Goal: Use online tool/utility: Utilize a website feature to perform a specific function

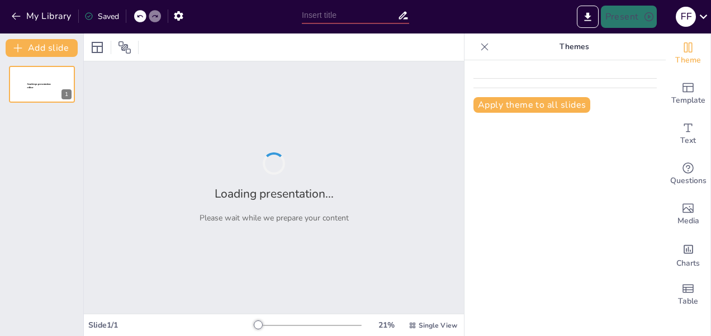
type input "Imported aouatif v2.pptx"
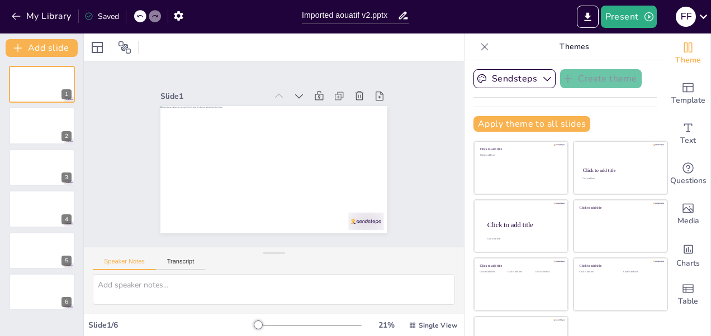
scroll to position [31, 0]
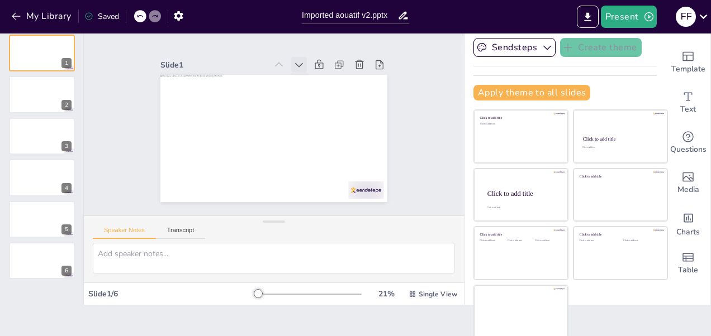
click at [298, 61] on icon at bounding box center [304, 67] width 12 height 12
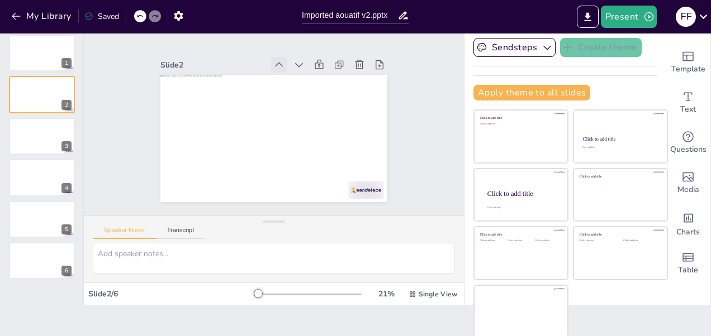
click at [289, 62] on icon at bounding box center [296, 69] width 14 height 14
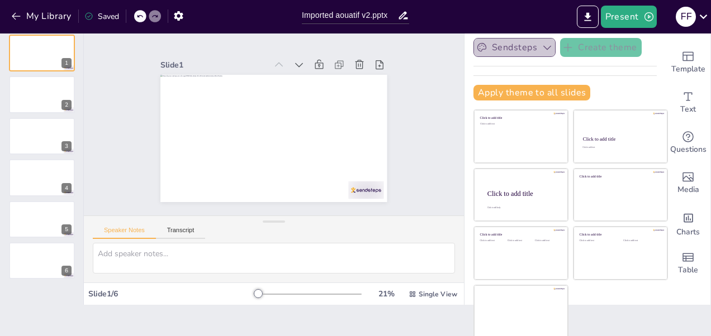
click at [523, 41] on button "Sendsteps" at bounding box center [514, 47] width 82 height 19
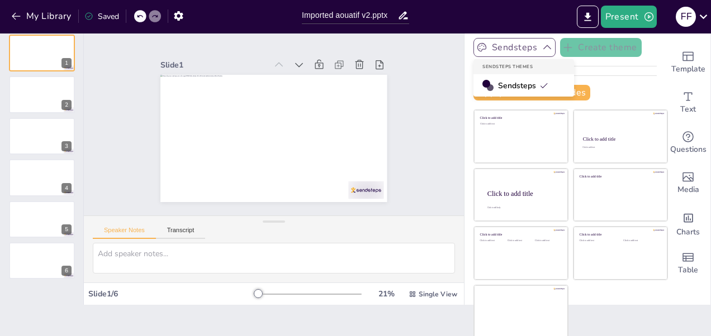
click at [523, 41] on button "Sendsteps" at bounding box center [514, 47] width 82 height 19
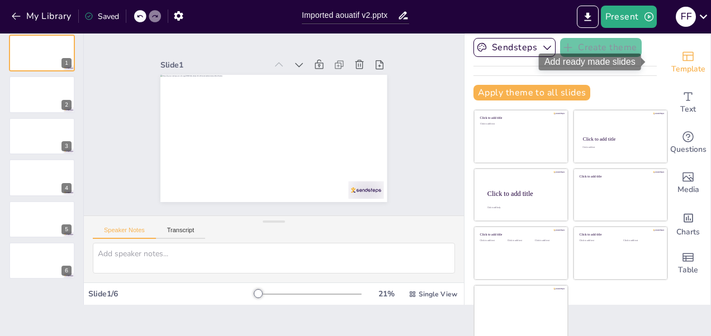
click at [678, 60] on div "Template" at bounding box center [687, 62] width 45 height 40
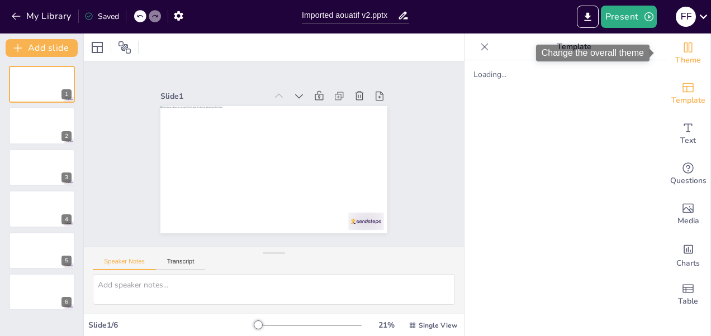
click at [684, 52] on icon "Change the overall theme" at bounding box center [688, 47] width 8 height 10
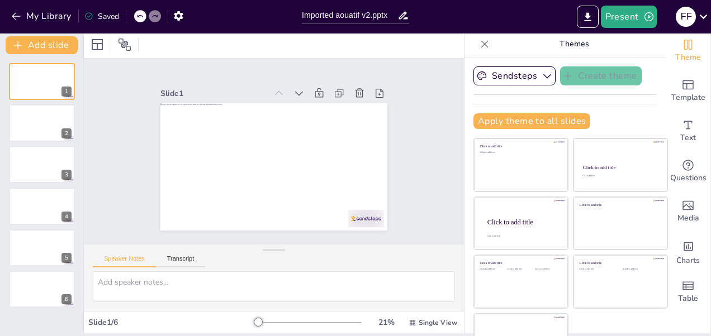
scroll to position [2, 0]
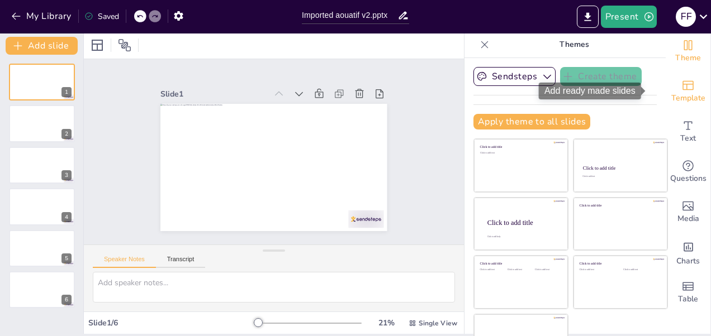
click at [671, 99] on span "Template" at bounding box center [688, 98] width 34 height 12
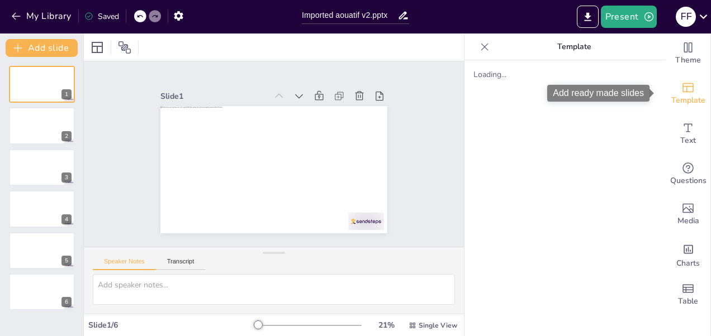
scroll to position [0, 0]
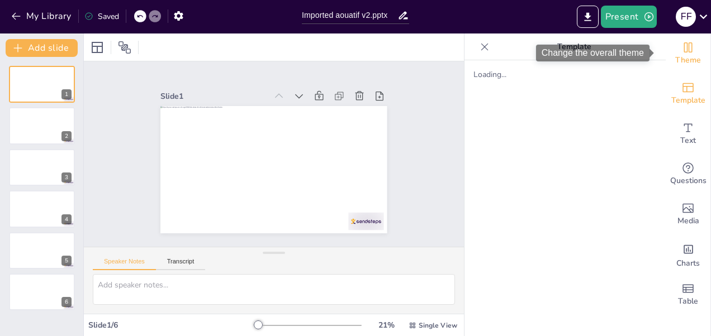
click at [684, 51] on icon "Change the overall theme" at bounding box center [688, 47] width 8 height 10
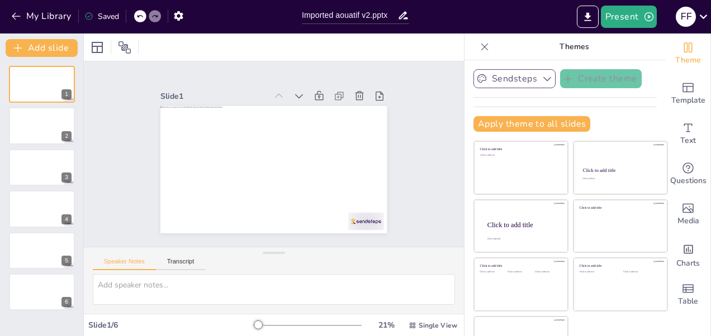
click at [514, 74] on button "Sendsteps" at bounding box center [514, 78] width 82 height 19
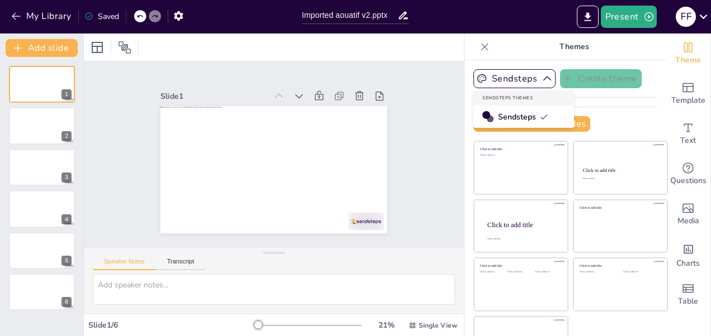
click at [498, 115] on span "Sendsteps" at bounding box center [523, 117] width 50 height 11
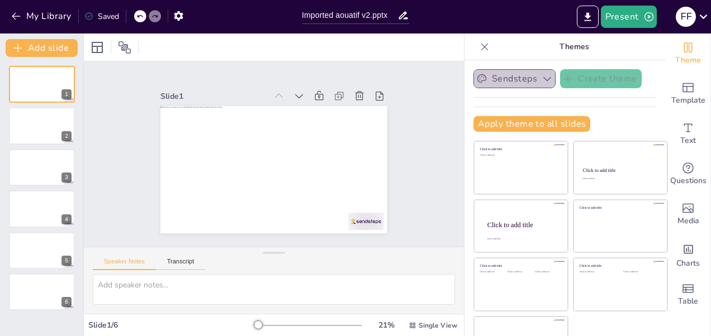
click at [501, 74] on button "Sendsteps" at bounding box center [514, 78] width 82 height 19
click at [608, 114] on div "Sendsteps Create theme Apply theme to all slides Click to add title Click to ad…" at bounding box center [564, 105] width 183 height 72
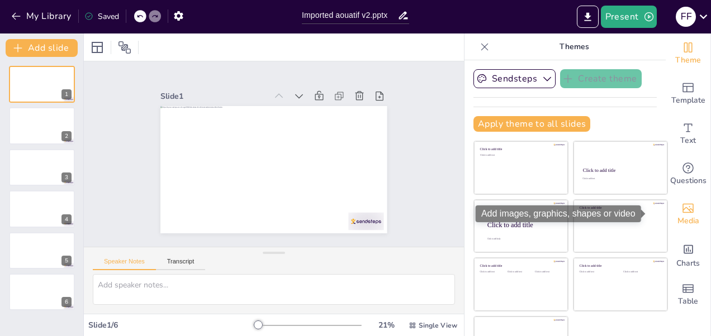
click at [688, 210] on div "Media" at bounding box center [687, 214] width 45 height 40
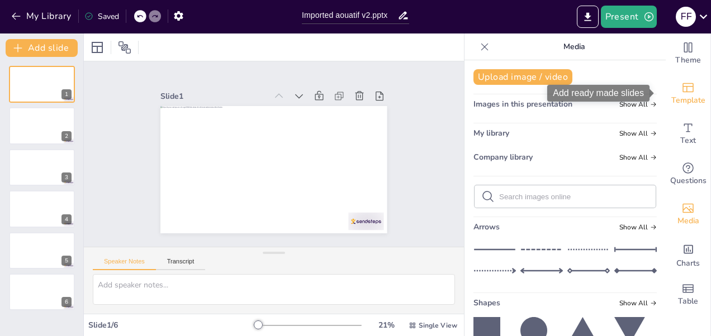
click at [691, 87] on div "Template" at bounding box center [687, 94] width 45 height 40
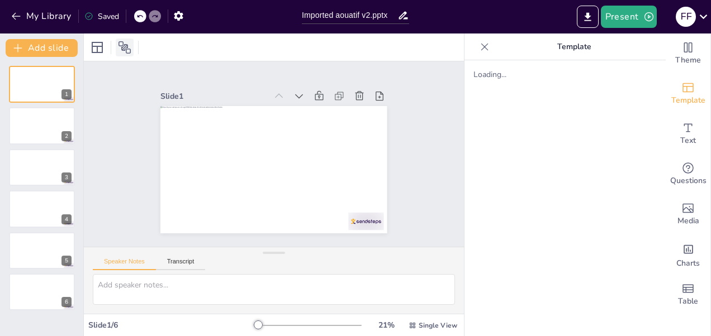
click at [125, 43] on icon at bounding box center [124, 47] width 13 height 13
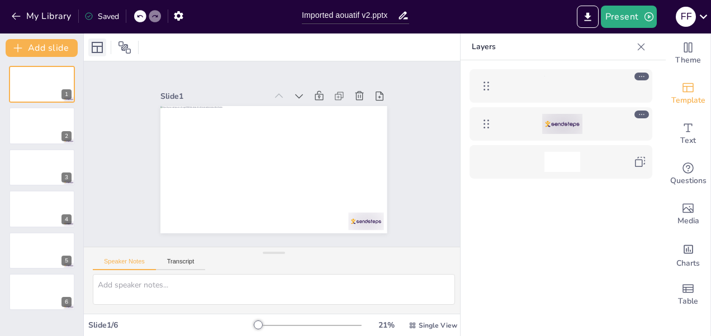
click at [94, 50] on icon at bounding box center [97, 47] width 13 height 13
click at [141, 49] on div at bounding box center [118, 48] width 61 height 18
click at [639, 47] on icon at bounding box center [640, 46] width 11 height 11
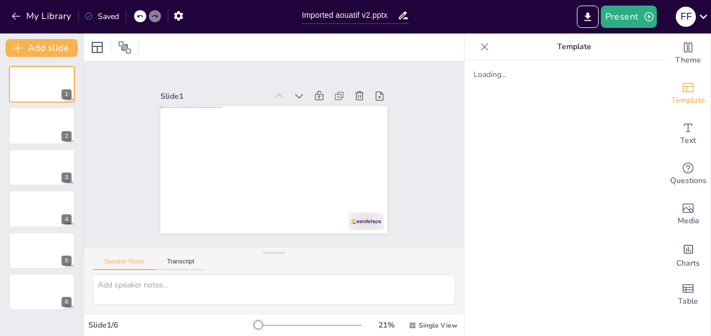
click at [557, 92] on div "Loading..." at bounding box center [564, 198] width 201 height 276
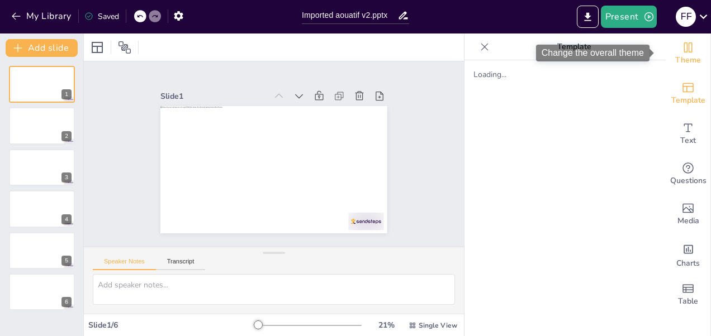
click at [680, 63] on span "Theme" at bounding box center [688, 60] width 26 height 12
